Goal: Check status: Check status

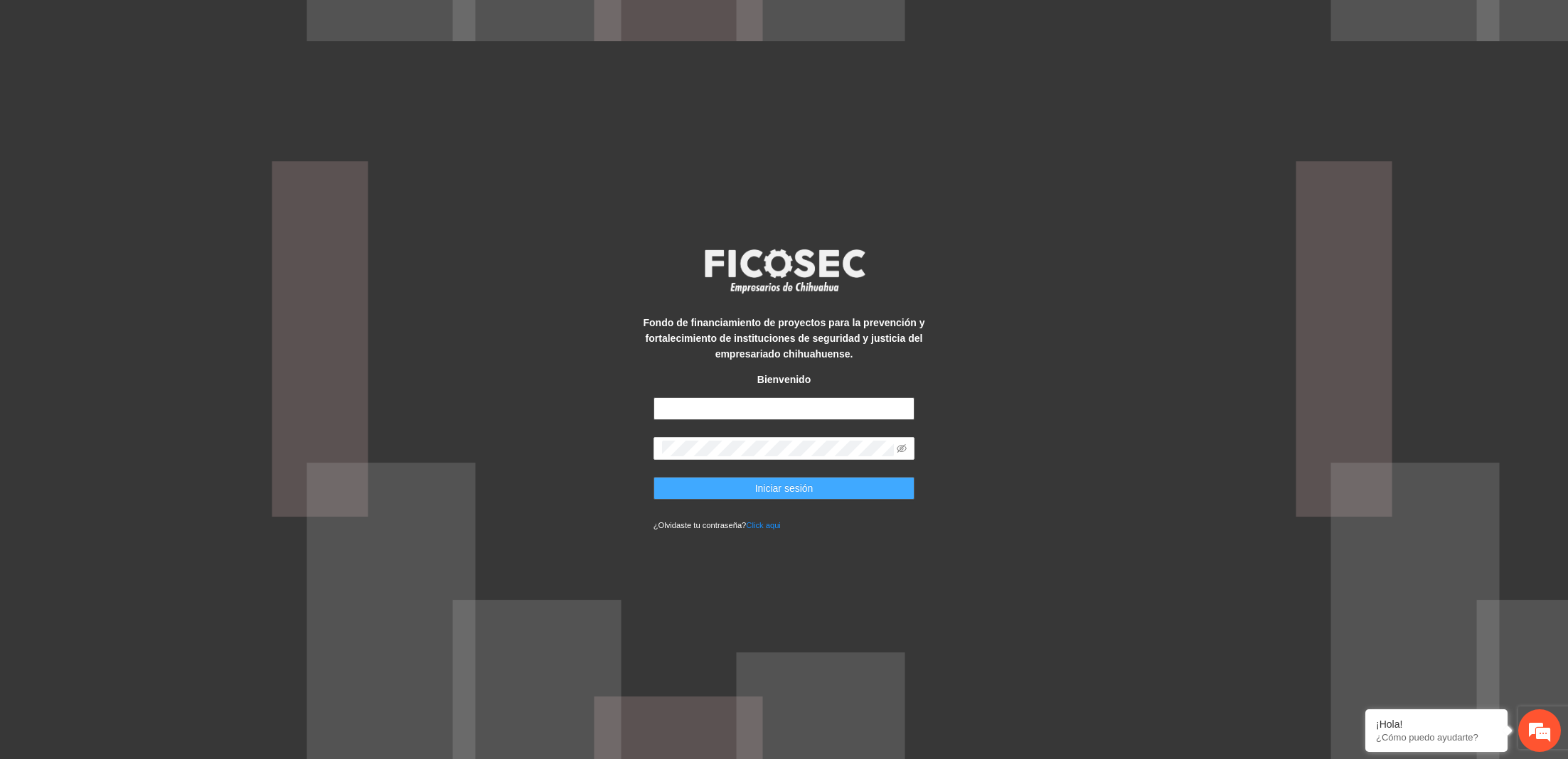
type input "**********"
click at [724, 493] on button "Iniciar sesión" at bounding box center [784, 488] width 261 height 22
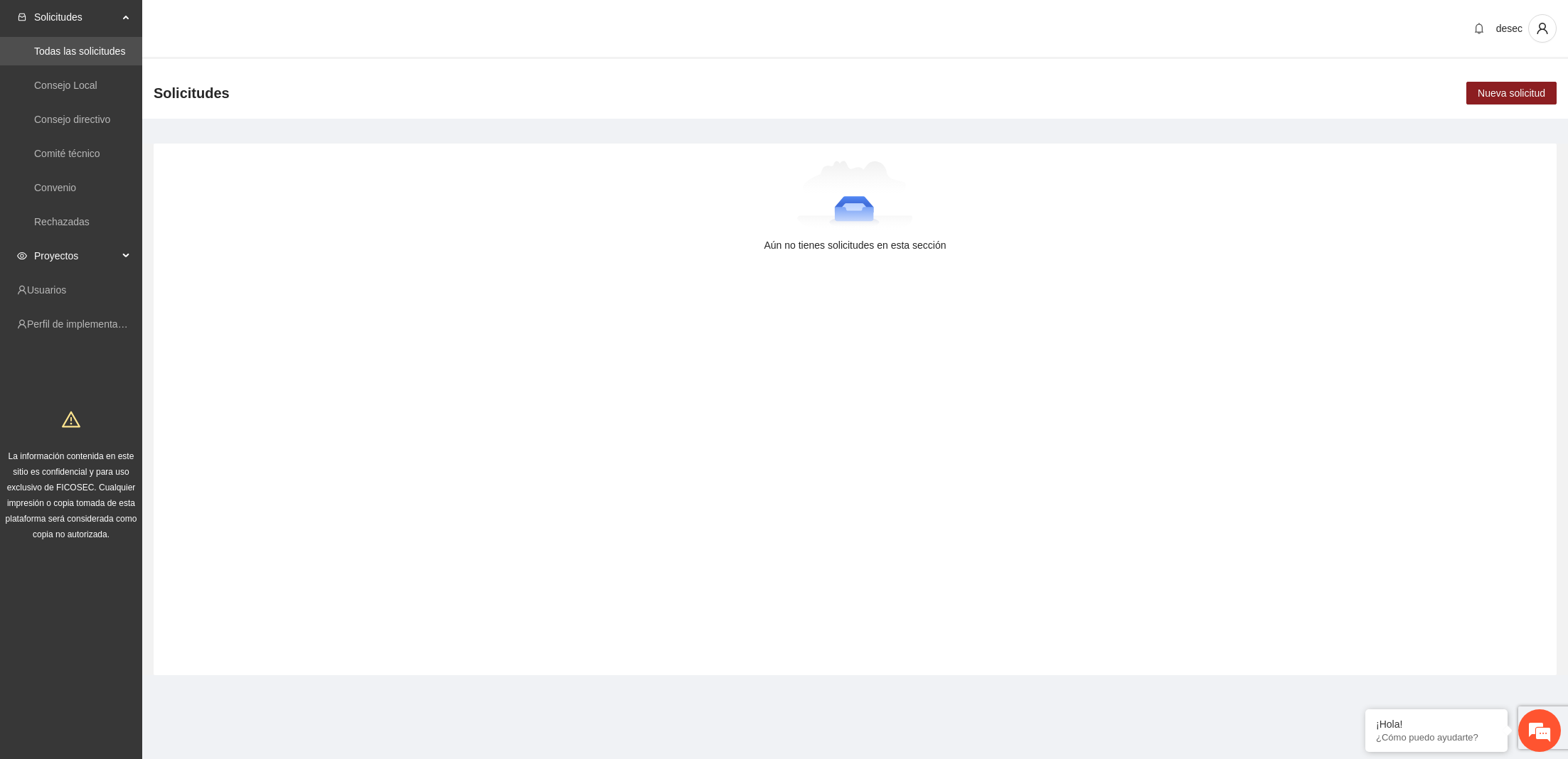
click at [68, 256] on span "Proyectos" at bounding box center [77, 255] width 84 height 28
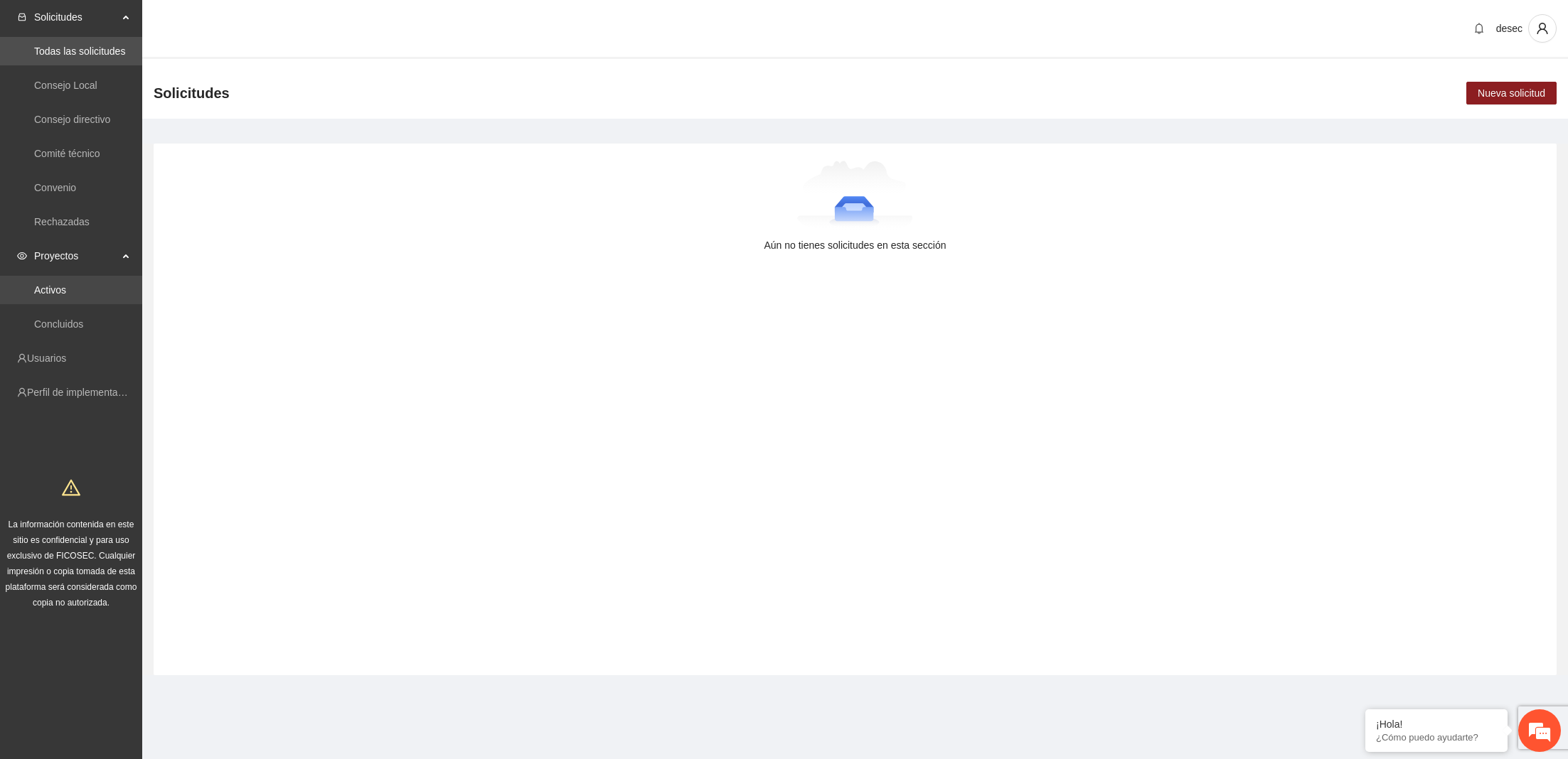
click at [66, 289] on link "Activos" at bounding box center [50, 290] width 32 height 11
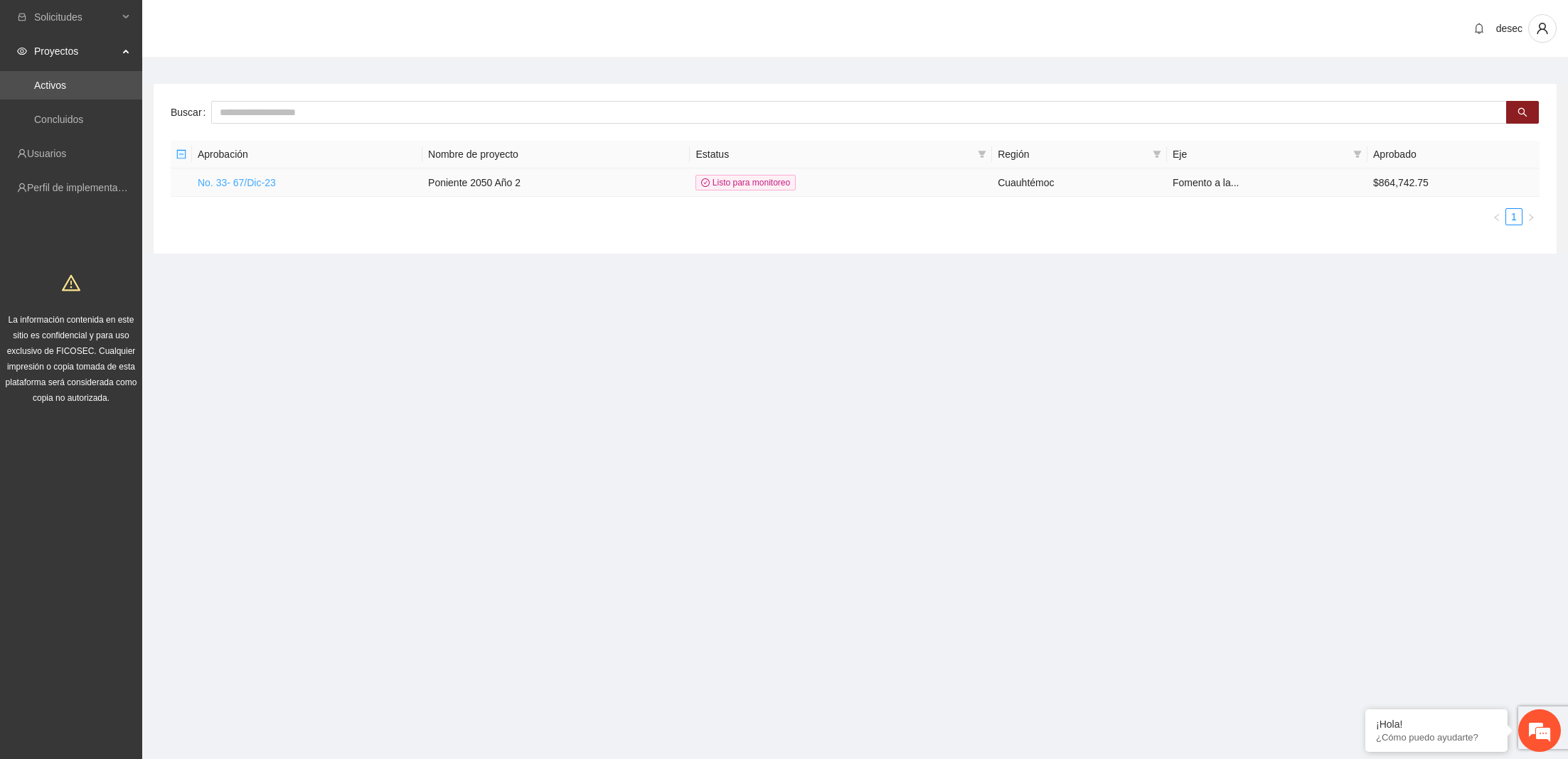
click at [258, 180] on link "No. 33- 67/Dic-23" at bounding box center [237, 182] width 78 height 11
click at [255, 181] on link "No. 33- 67/Dic-23" at bounding box center [237, 182] width 78 height 11
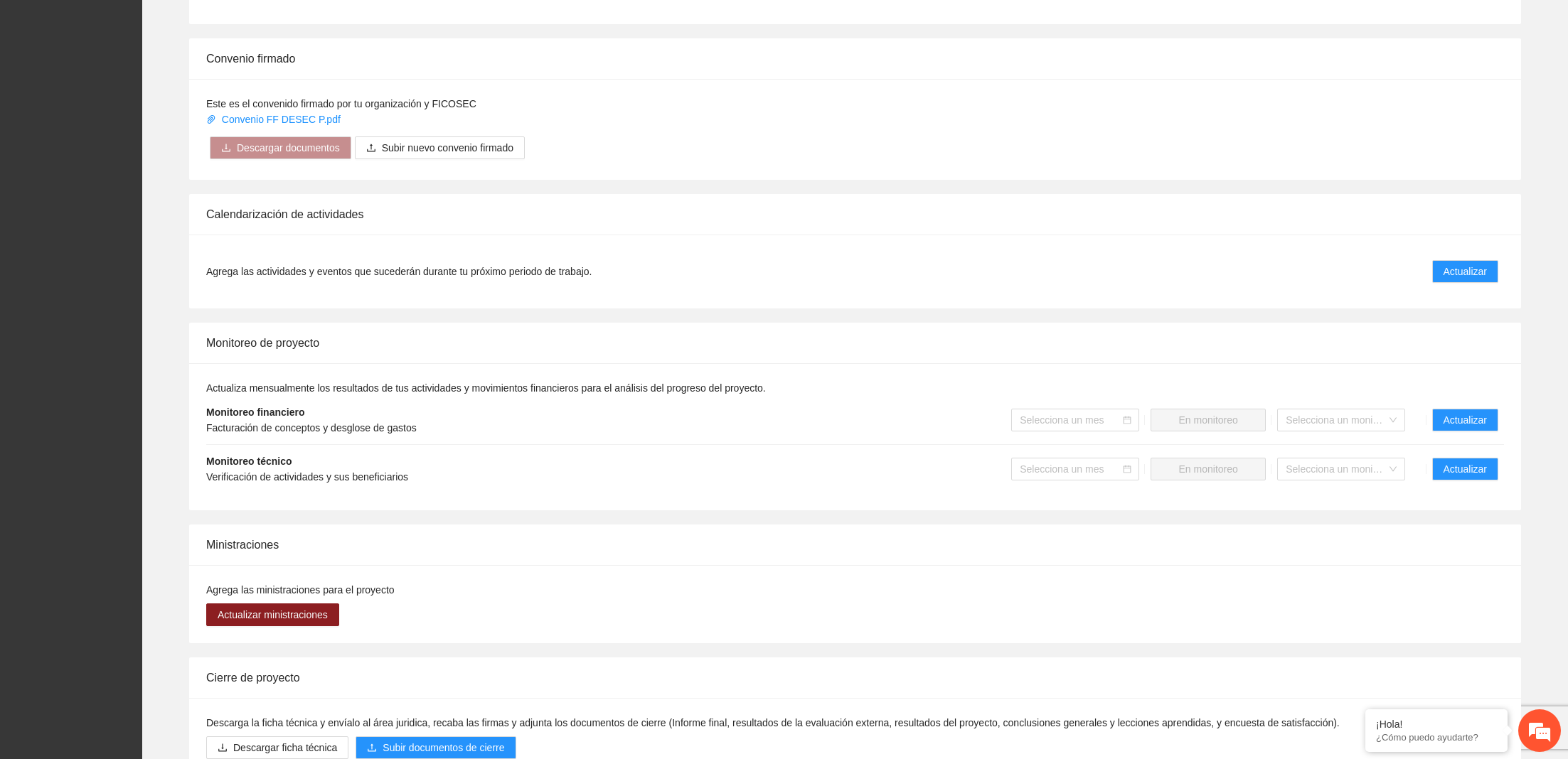
scroll to position [1263, 0]
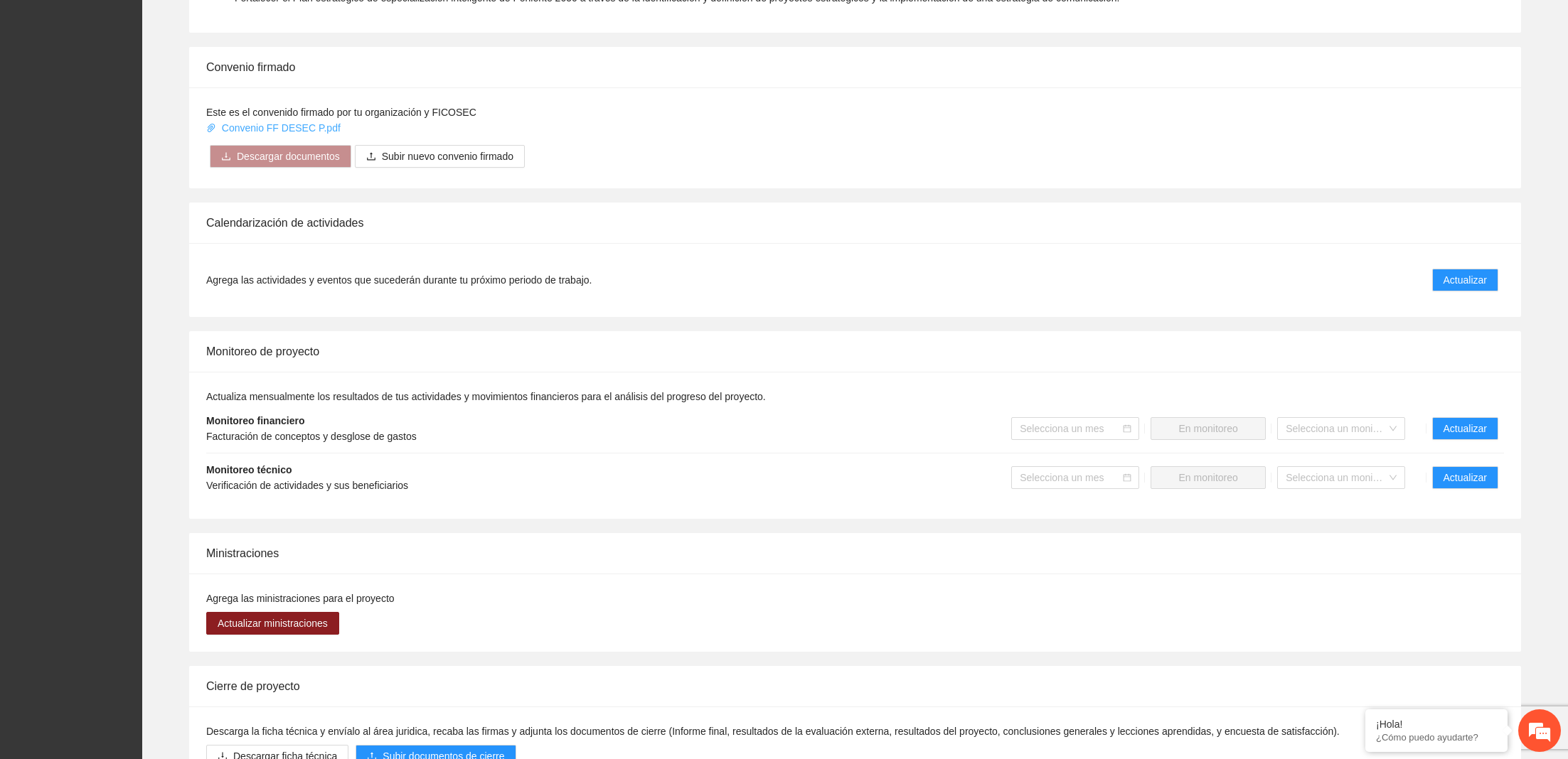
click at [294, 125] on link "Convenio FF DESEC P.pdf" at bounding box center [275, 127] width 138 height 11
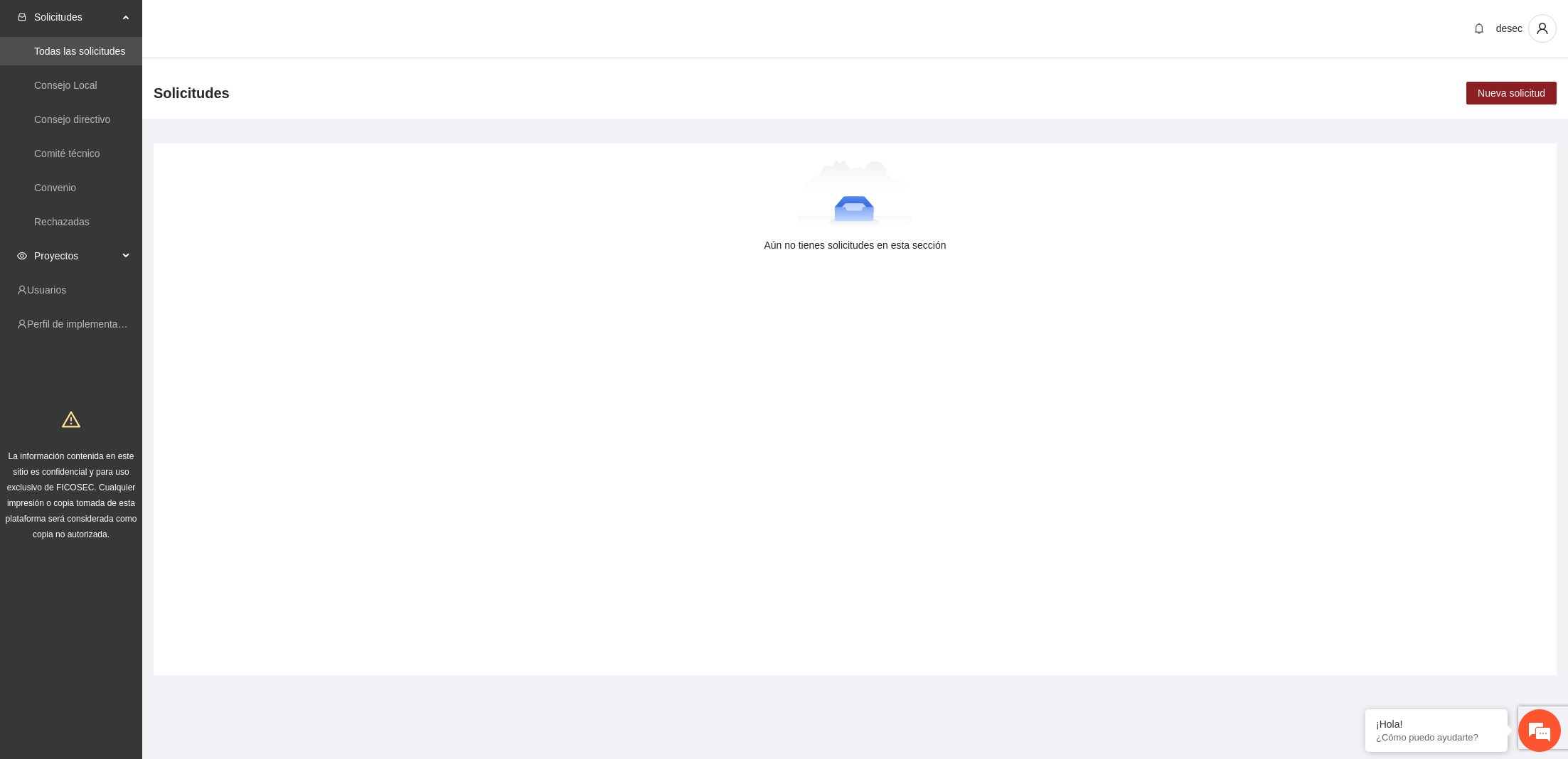
click at [78, 261] on span "Proyectos" at bounding box center [77, 255] width 84 height 28
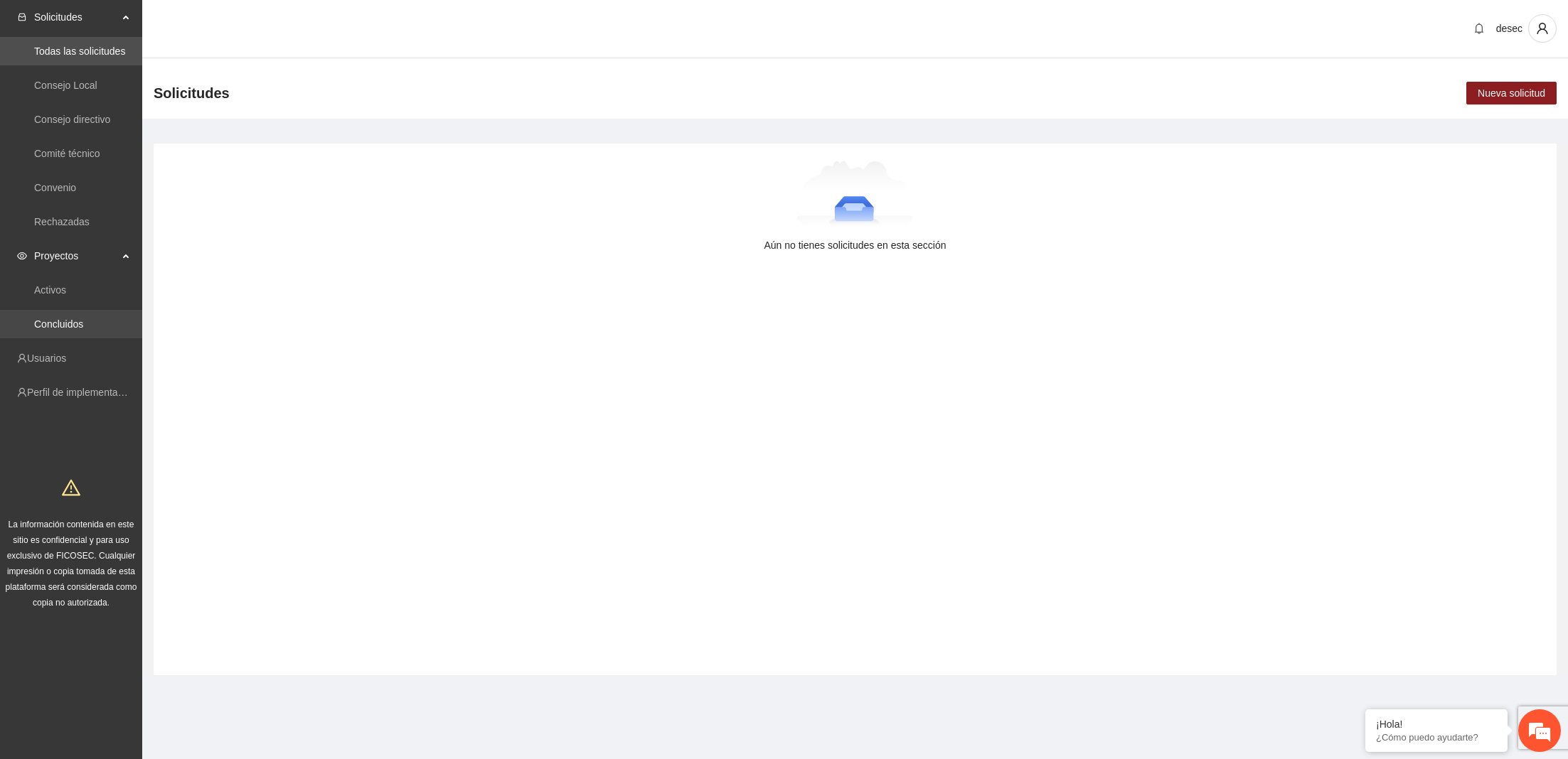
click at [69, 318] on link "Concluidos" at bounding box center [58, 323] width 49 height 11
click at [66, 324] on link "Concluidos" at bounding box center [58, 323] width 49 height 11
click at [64, 289] on link "Activos" at bounding box center [50, 290] width 32 height 11
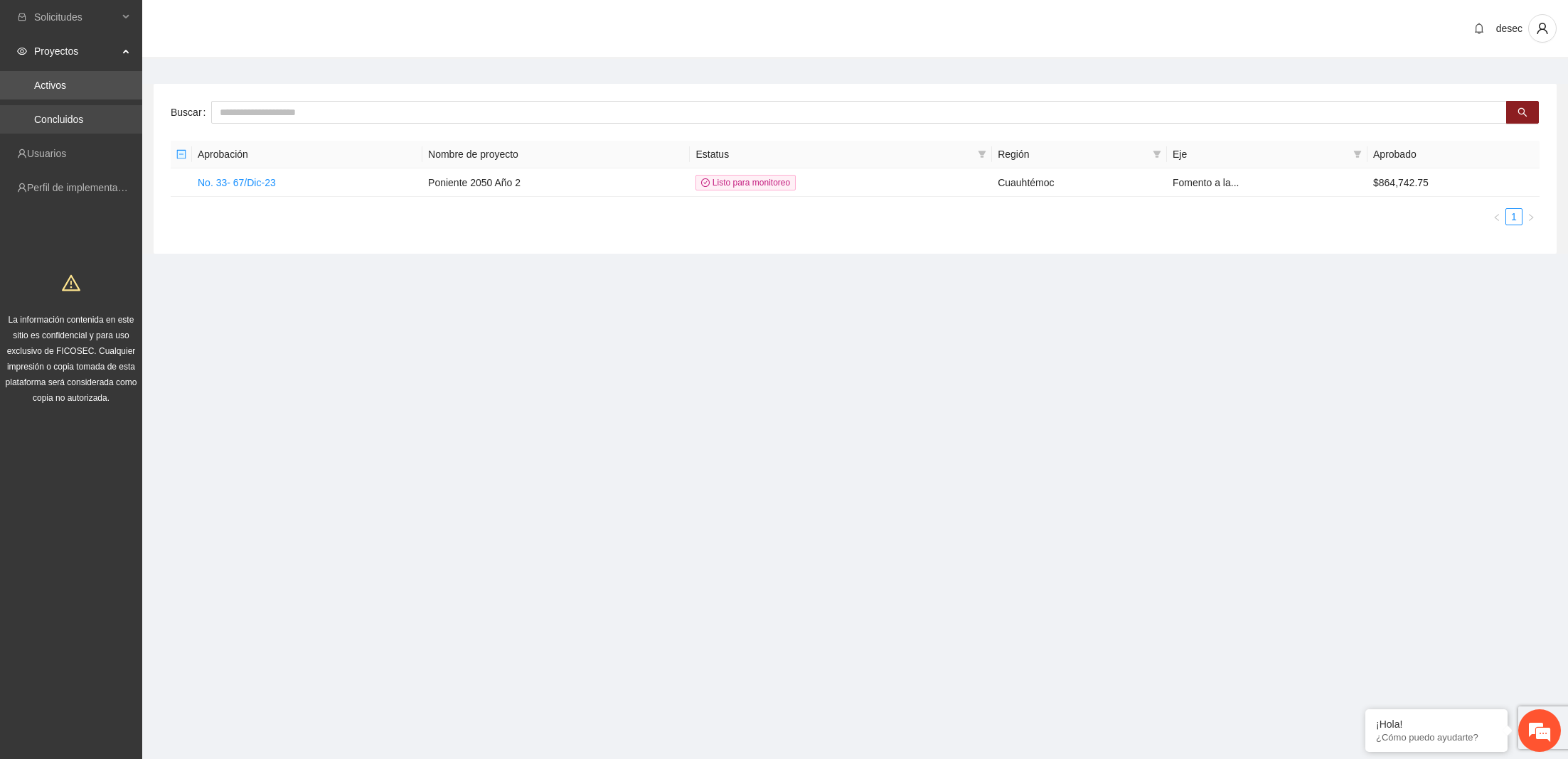
click at [46, 125] on link "Concluidos" at bounding box center [58, 119] width 49 height 11
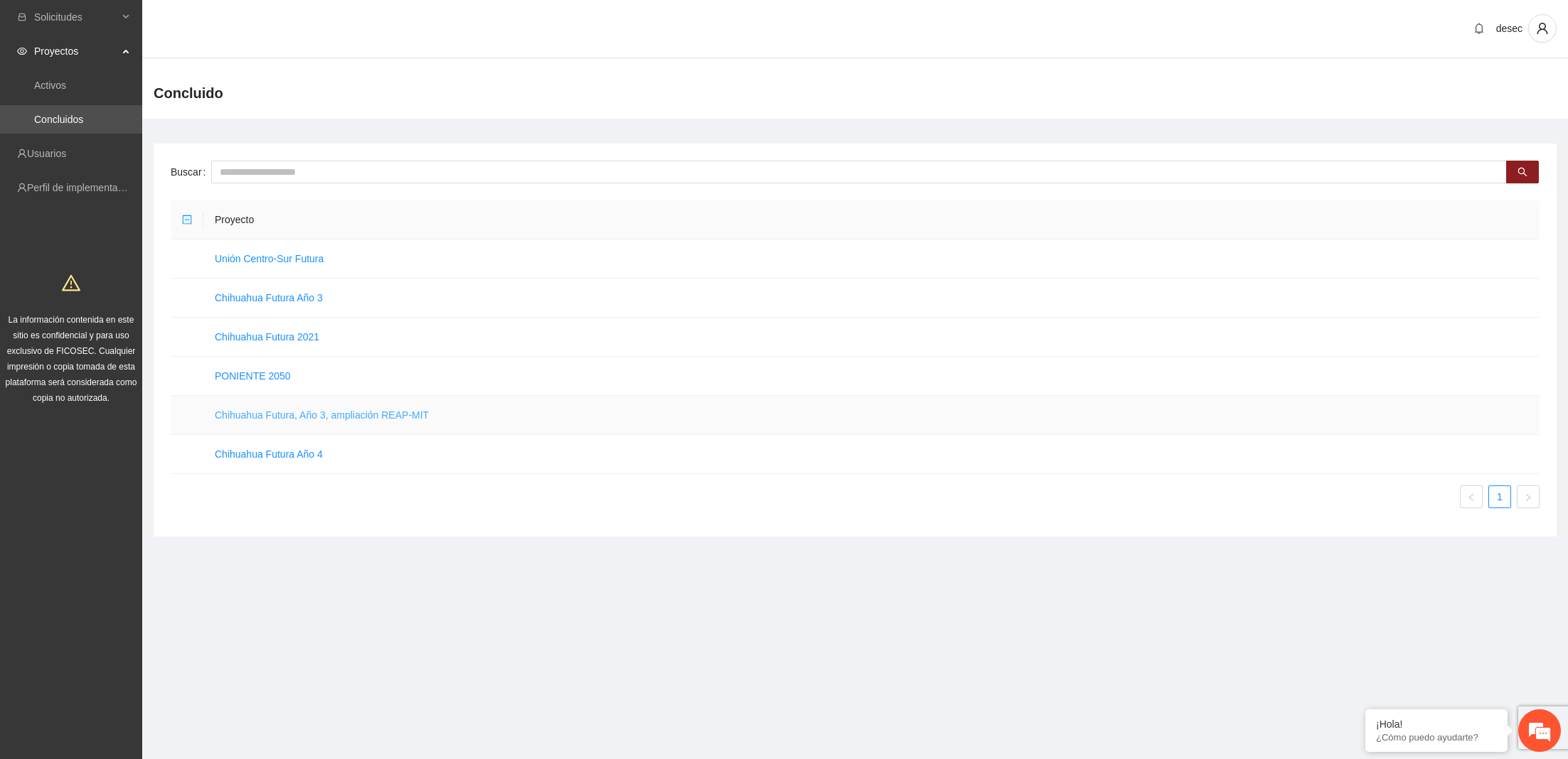
click at [280, 413] on link "Chihuahua Futura, Año 3, ampliación REAP-MIT" at bounding box center [322, 414] width 214 height 11
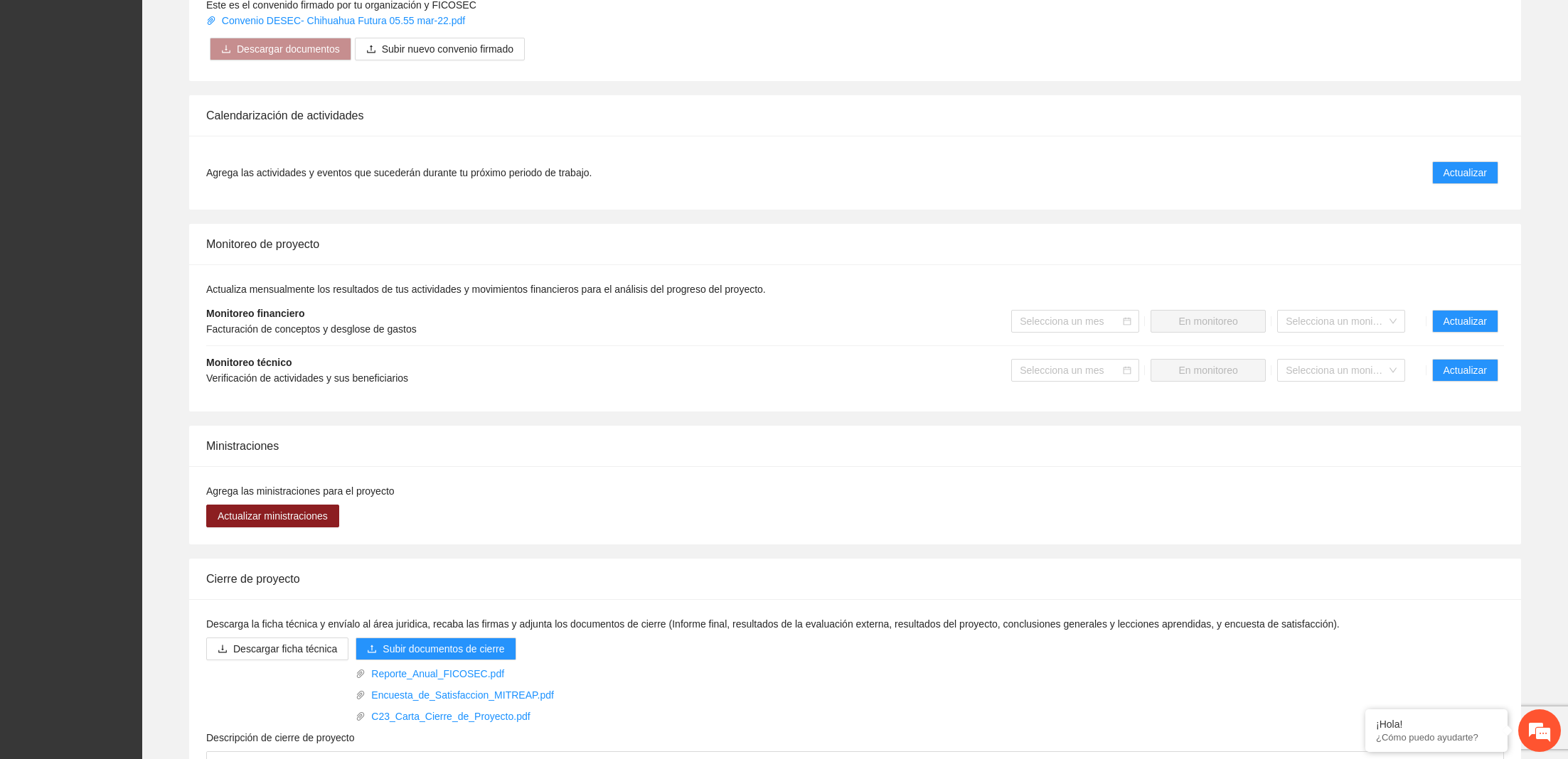
scroll to position [1212, 0]
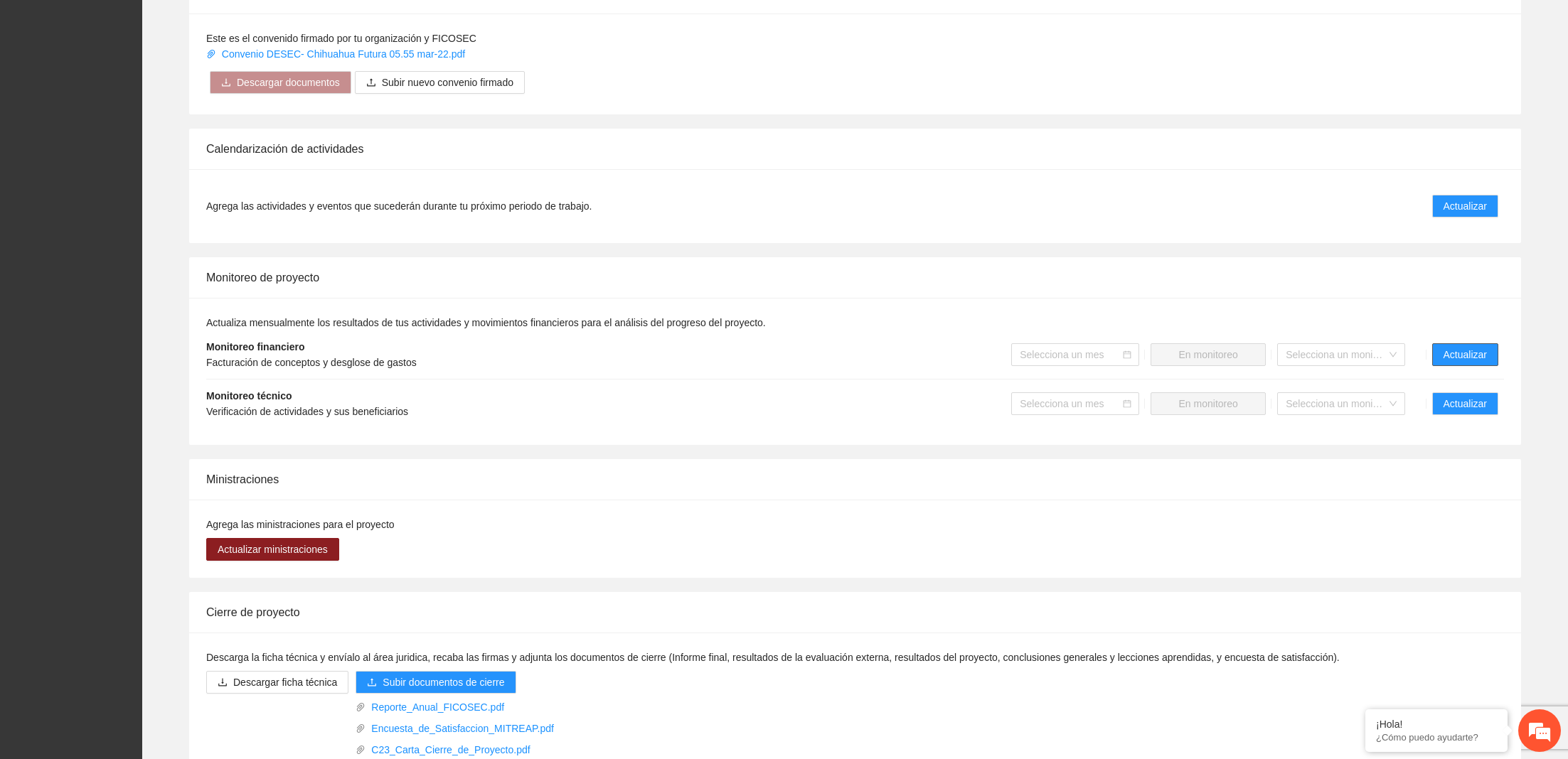
click at [1460, 346] on span "Actualizar" at bounding box center [1465, 354] width 43 height 15
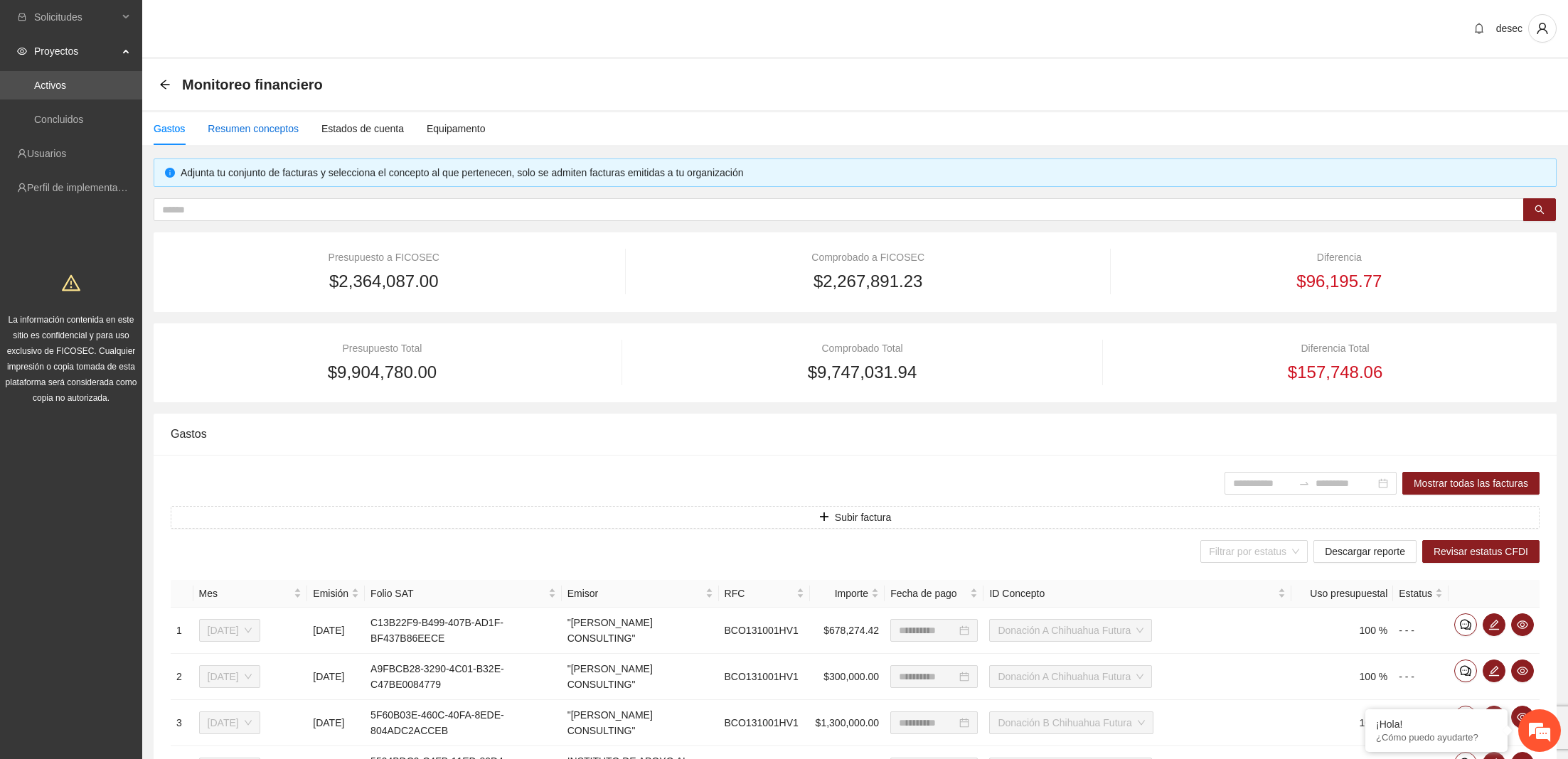
click at [258, 132] on div "Resumen conceptos" at bounding box center [253, 129] width 91 height 15
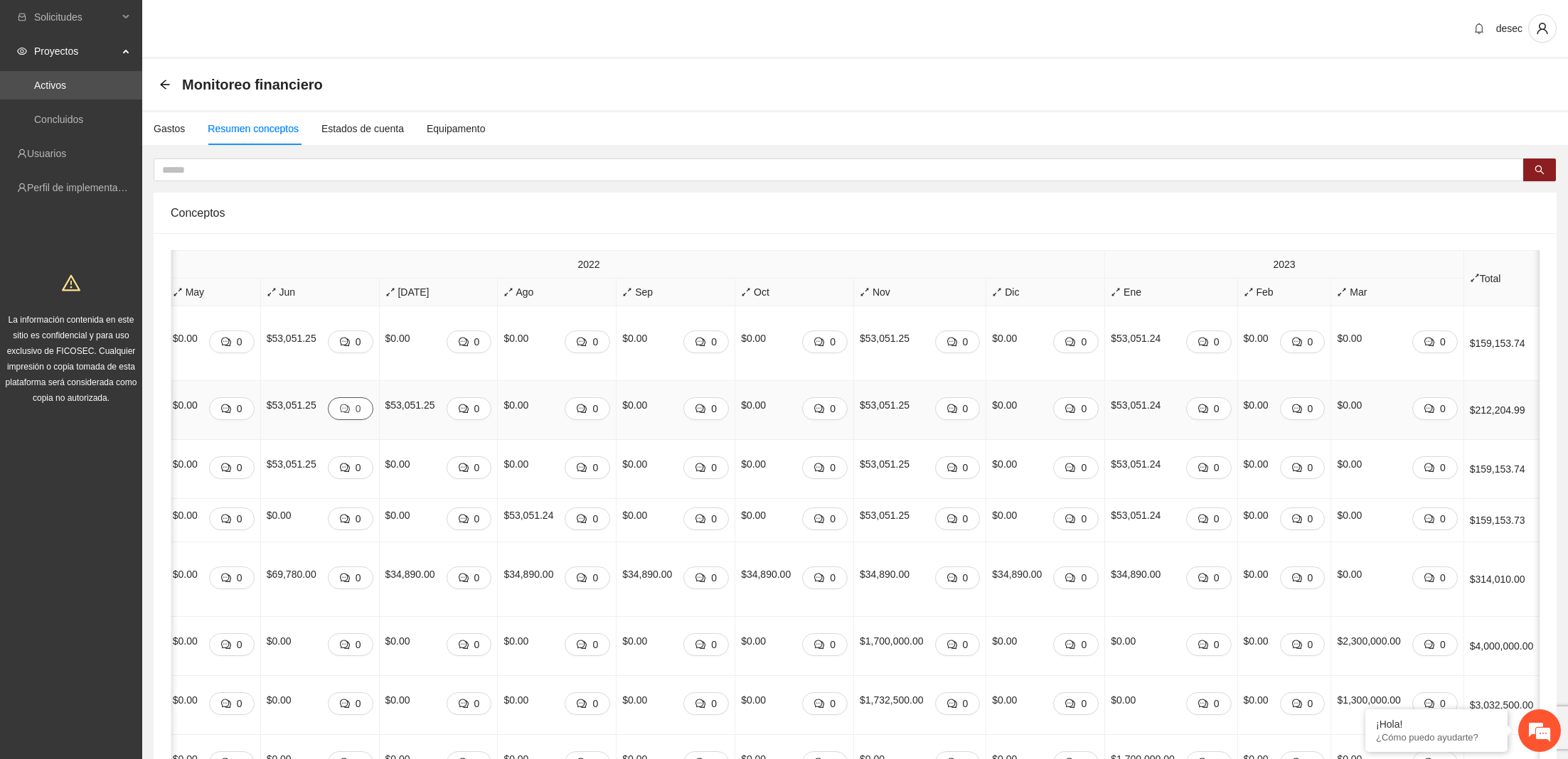
scroll to position [1, 0]
